Goal: Information Seeking & Learning: Learn about a topic

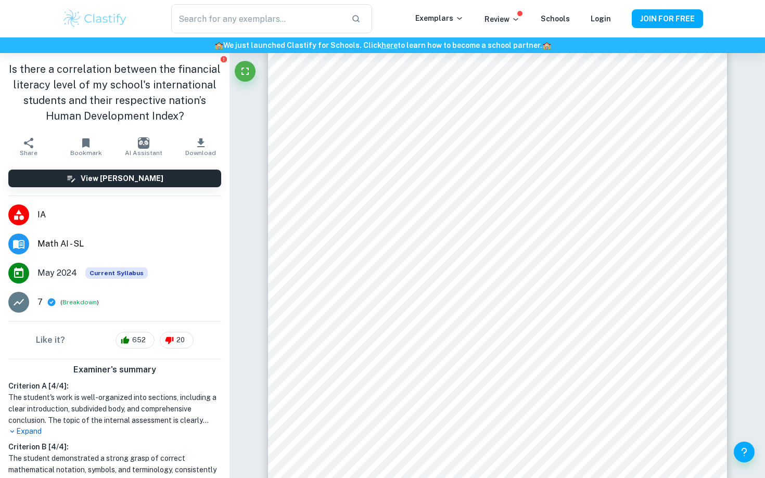
scroll to position [135, 0]
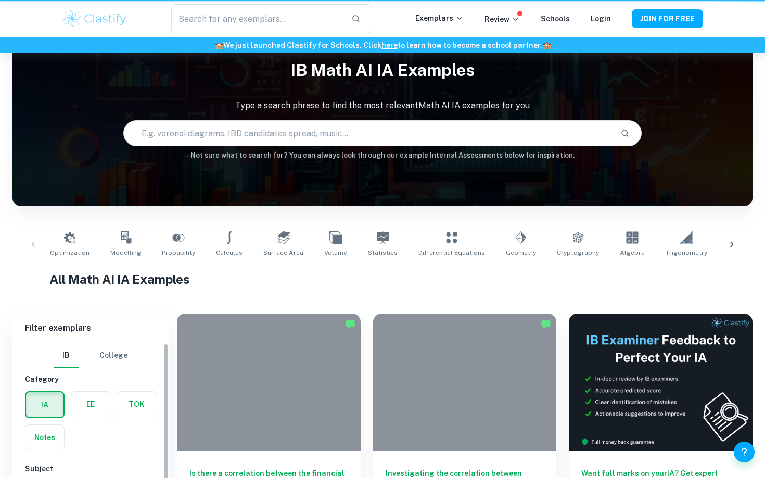
scroll to position [253, 0]
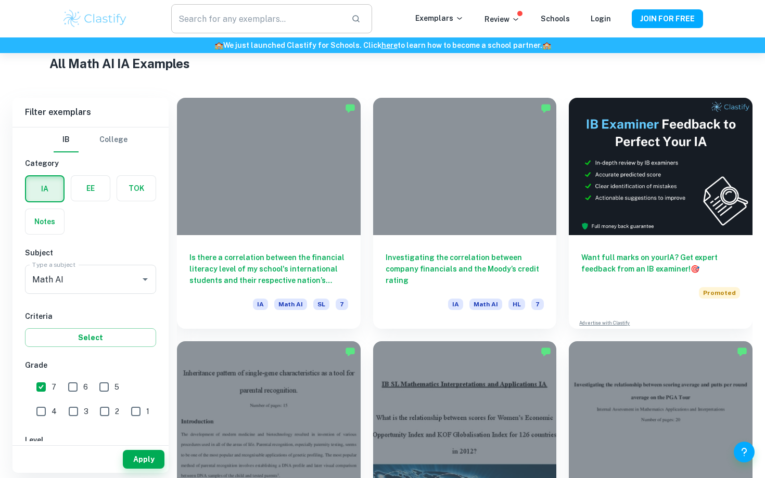
click at [241, 18] on input "text" at bounding box center [257, 18] width 172 height 29
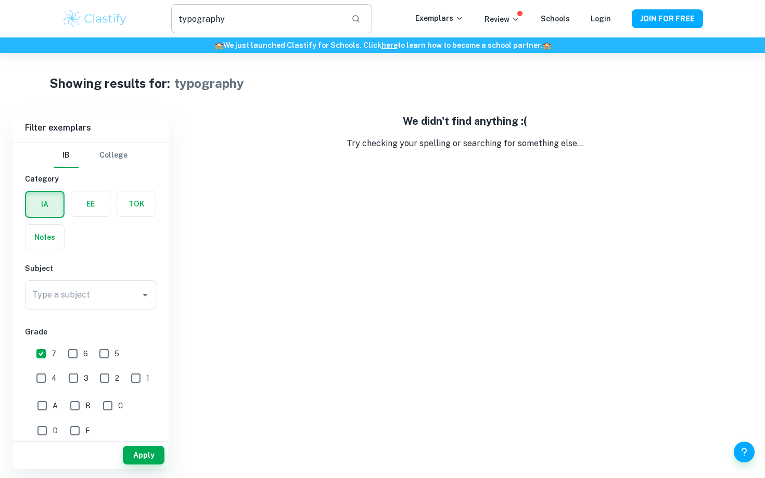
click at [189, 20] on input "typography" at bounding box center [257, 18] width 172 height 29
type input "caligraphy"
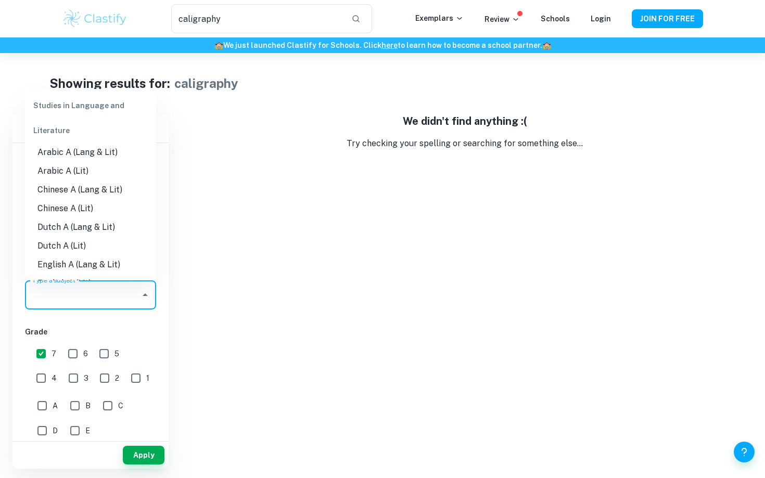
click at [120, 301] on input "Type a subject" at bounding box center [83, 295] width 106 height 20
click at [253, 272] on div "We didn't find anything :( Try checking your spelling or searching for somethin…" at bounding box center [464, 290] width 575 height 355
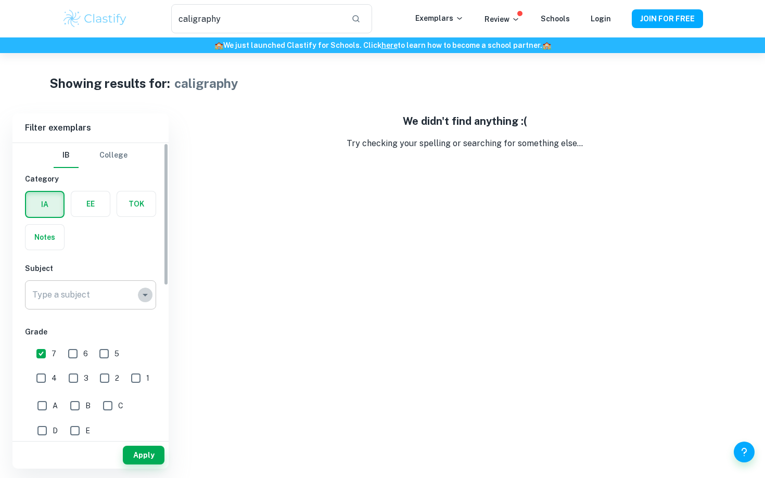
click at [143, 290] on icon "Open" at bounding box center [145, 295] width 12 height 12
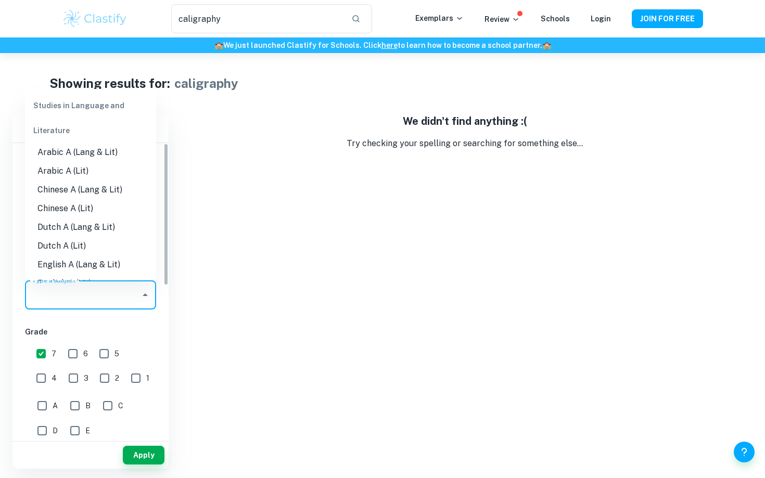
click at [226, 246] on div "We didn't find anything :( Try checking your spelling or searching for somethin…" at bounding box center [464, 290] width 575 height 355
click at [114, 295] on input "Type a subject" at bounding box center [83, 295] width 106 height 20
click at [177, 306] on div "We didn't find anything :( Try checking your spelling or searching for somethin…" at bounding box center [464, 290] width 575 height 355
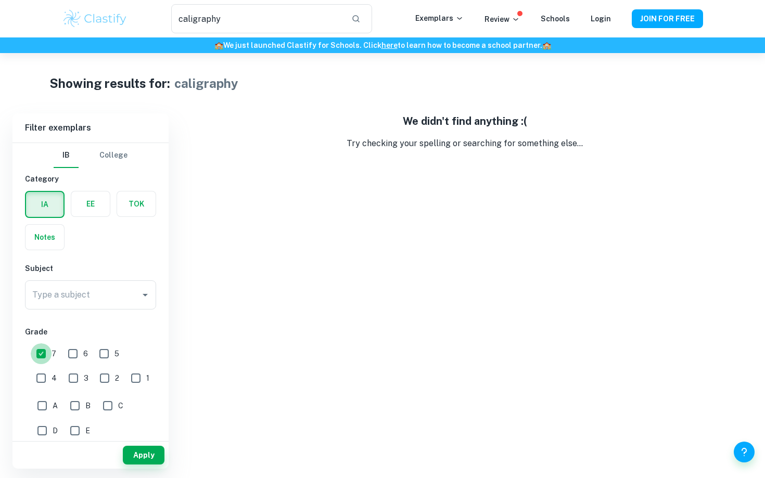
click at [46, 351] on input "7" at bounding box center [41, 353] width 21 height 21
checkbox input "false"
click at [153, 454] on button "Apply" at bounding box center [144, 455] width 42 height 19
click at [143, 452] on button "Apply" at bounding box center [144, 455] width 42 height 19
click at [237, 21] on input "caligraphy" at bounding box center [257, 18] width 172 height 29
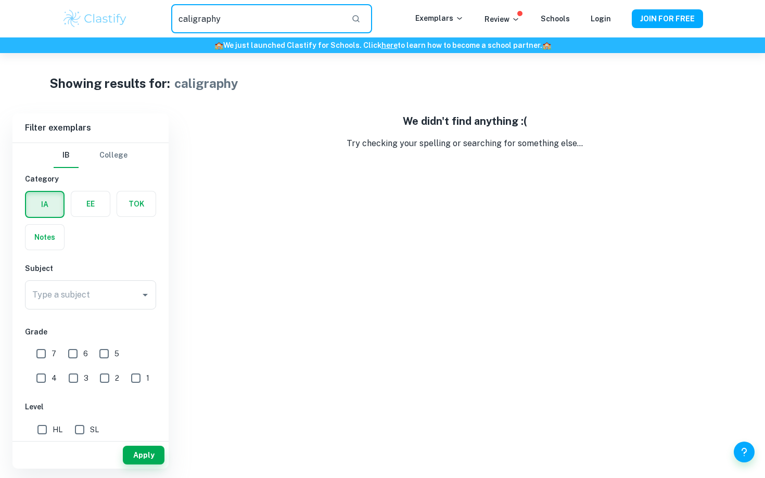
click at [237, 21] on input "caligraphy" at bounding box center [257, 18] width 172 height 29
type input "typography"
click at [248, 20] on input "typography" at bounding box center [257, 18] width 172 height 29
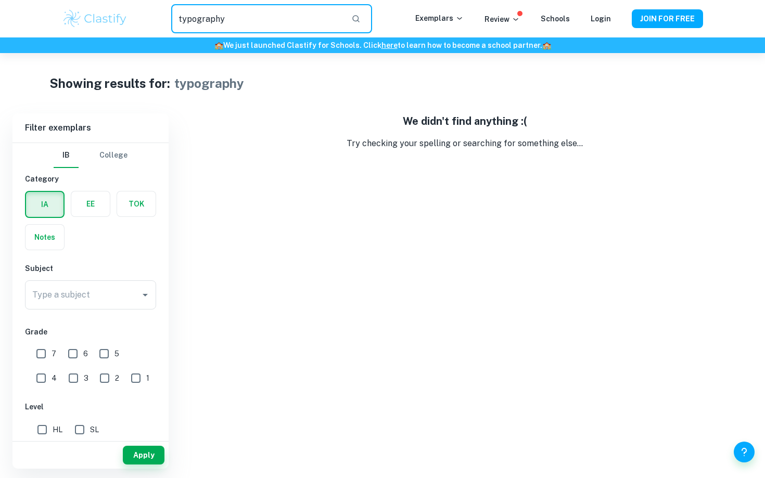
click at [248, 20] on input "typography" at bounding box center [257, 18] width 172 height 29
